Goal: Information Seeking & Learning: Find specific fact

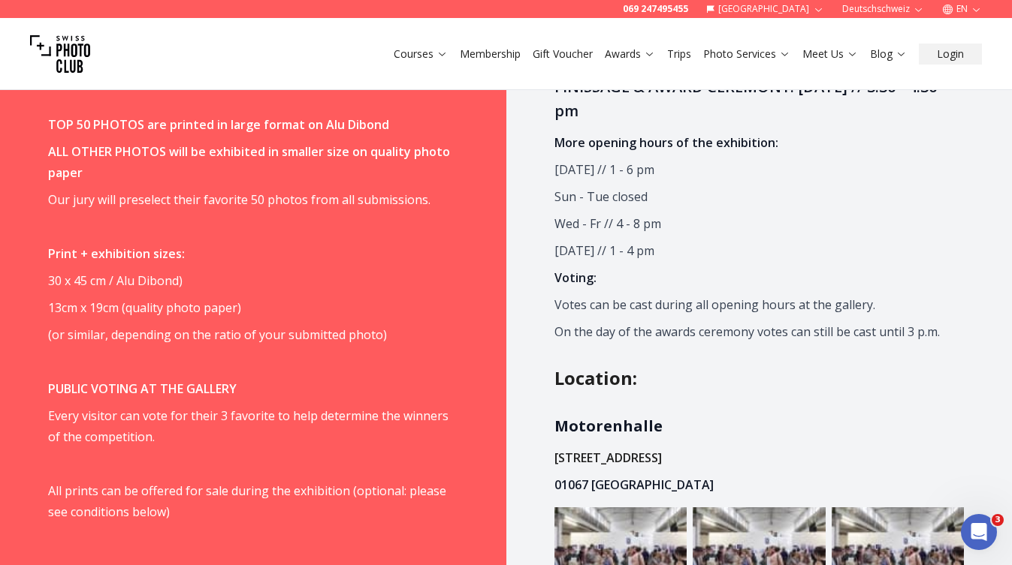
scroll to position [1157, 0]
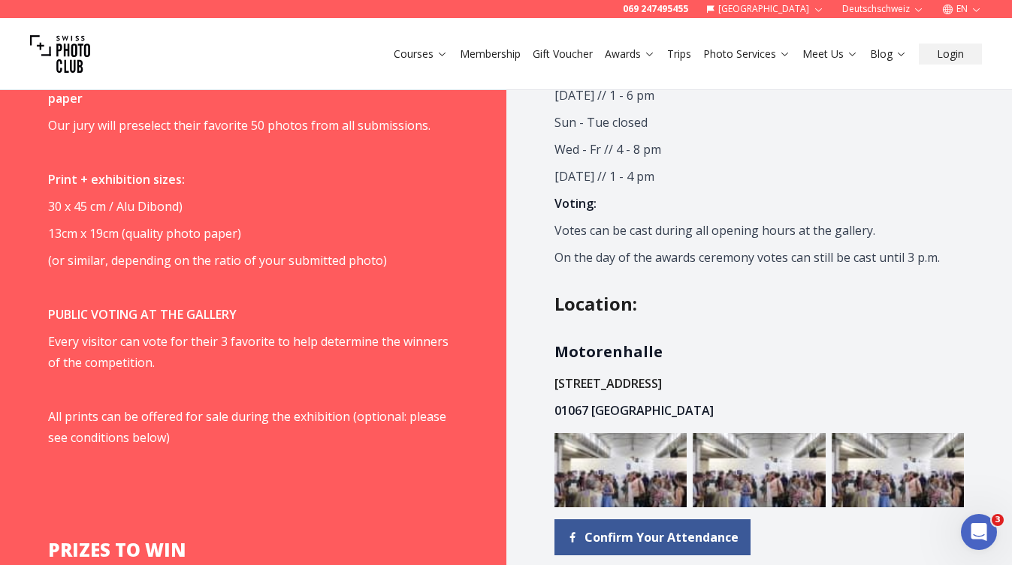
click at [583, 357] on strong "Motorenhalle" at bounding box center [608, 352] width 108 height 20
copy strong "Motorenhalle"
click at [686, 385] on p "[STREET_ADDRESS]" at bounding box center [759, 383] width 410 height 21
drag, startPoint x: 651, startPoint y: 410, endPoint x: 536, endPoint y: 365, distance: 123.4
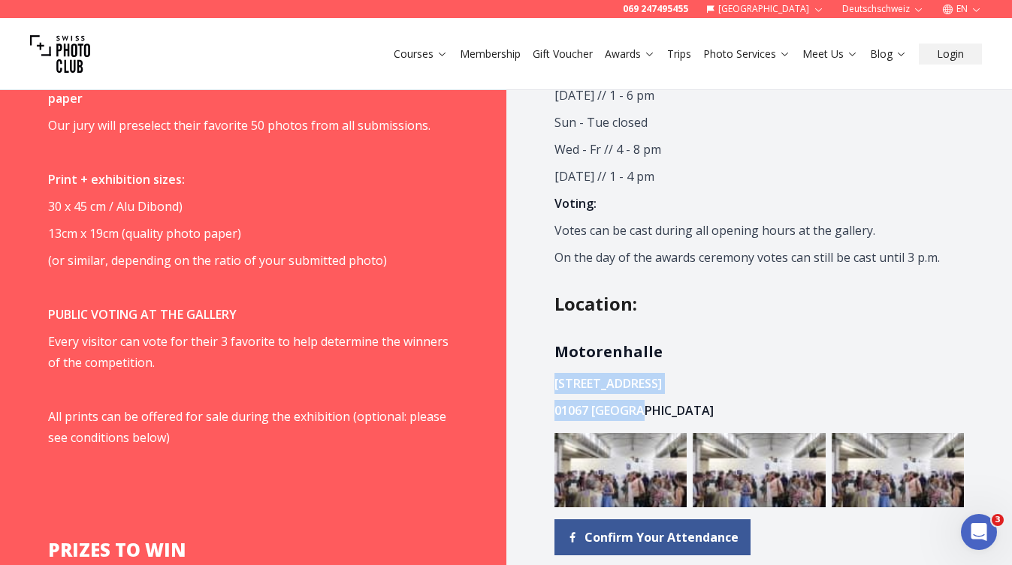
click at [536, 365] on div "Program Exhibition: [DATE] - [DATE] VERNISSAGE: [DATE] // 6:00 - 9:00 pm ARTIST…" at bounding box center [759, 490] width 506 height 1370
copy span "[STREET_ADDRESS]"
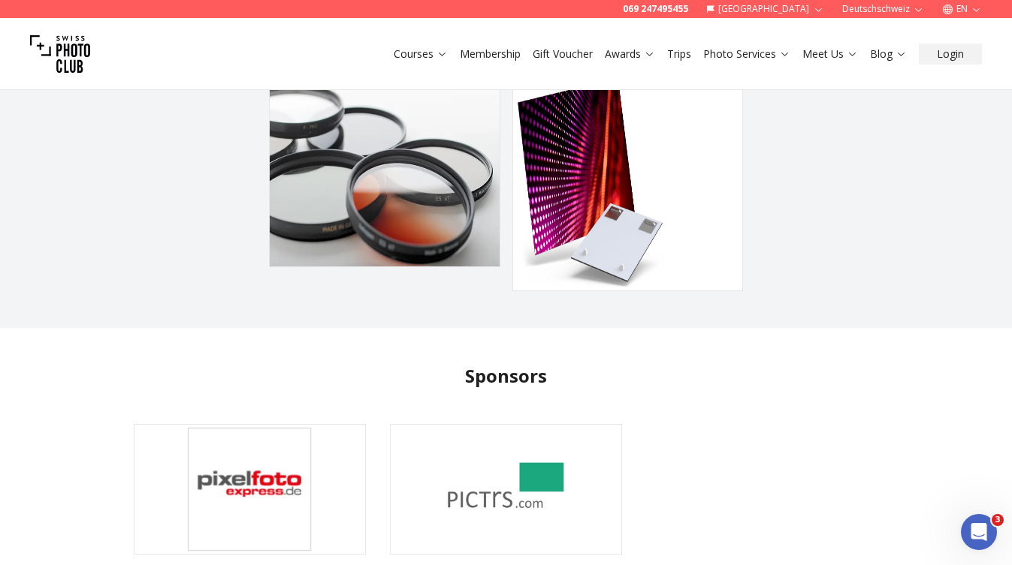
scroll to position [3228, 0]
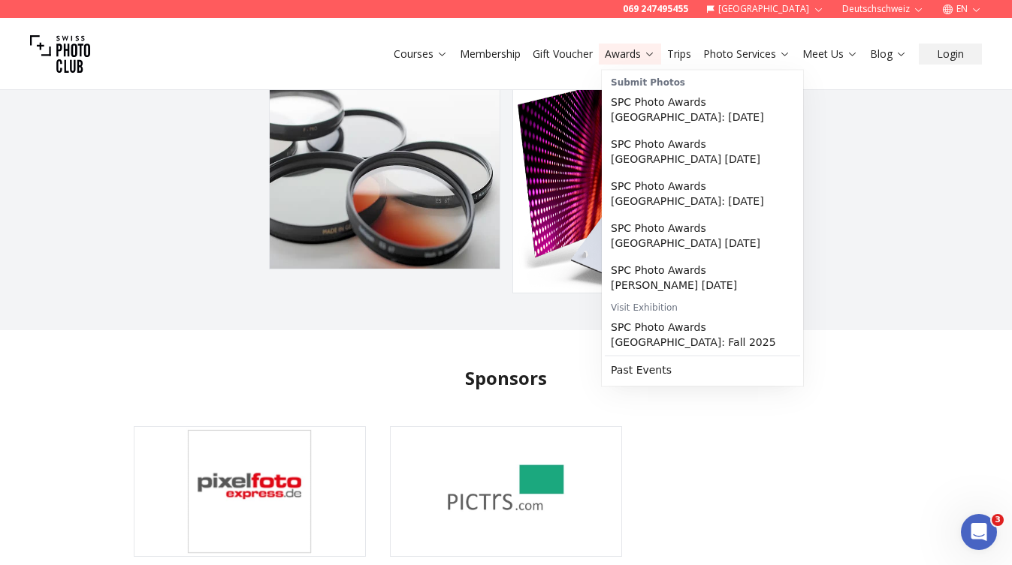
click at [788, 7] on button "[GEOGRAPHIC_DATA]" at bounding box center [765, 9] width 130 height 18
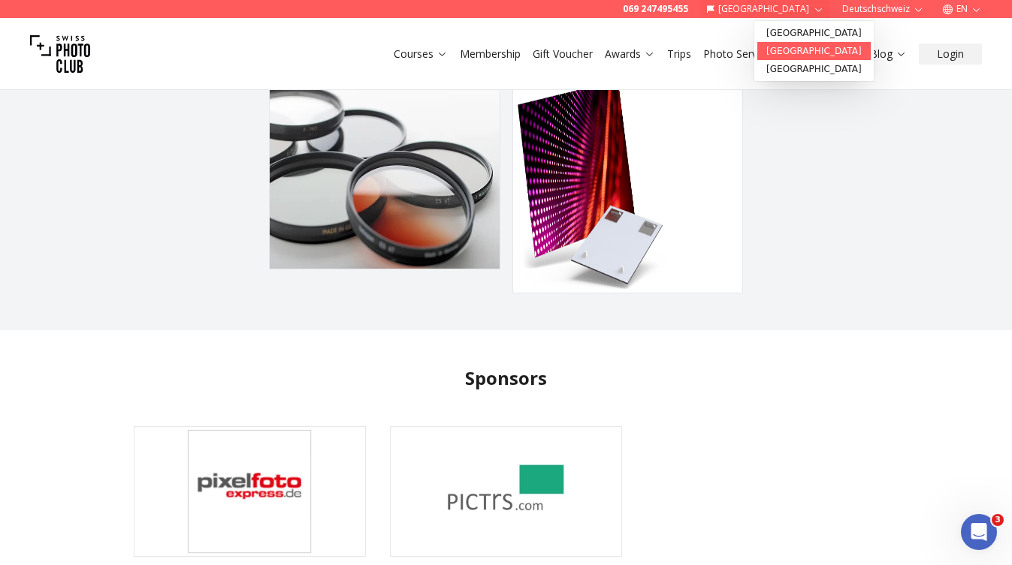
click at [789, 47] on link "[GEOGRAPHIC_DATA]" at bounding box center [813, 51] width 113 height 18
